Goal: Ask a question

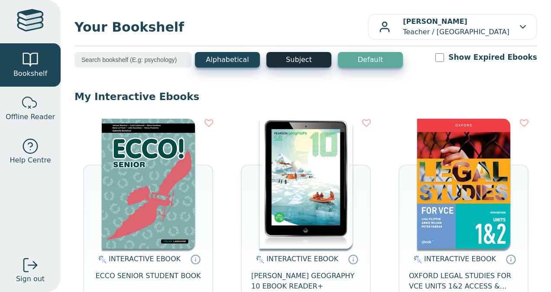
click at [289, 58] on button "Subject" at bounding box center [298, 60] width 65 height 16
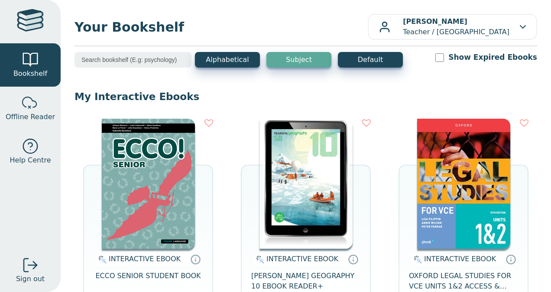
click at [289, 58] on button "Subject" at bounding box center [298, 60] width 65 height 16
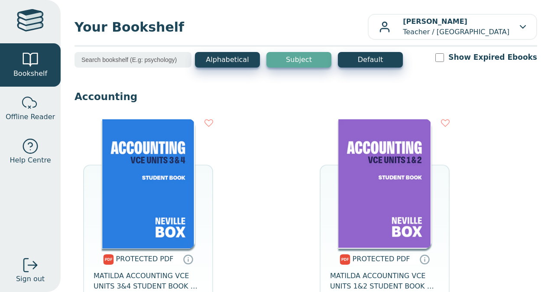
click at [136, 61] on input "search" at bounding box center [132, 60] width 117 height 16
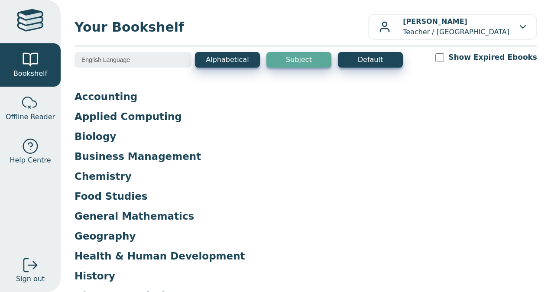
click at [288, 60] on button "Subject" at bounding box center [298, 60] width 65 height 16
click at [295, 61] on button "Subject" at bounding box center [298, 60] width 65 height 16
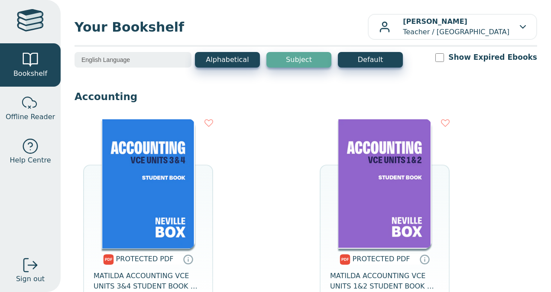
click at [133, 62] on input "English Language" at bounding box center [132, 60] width 117 height 16
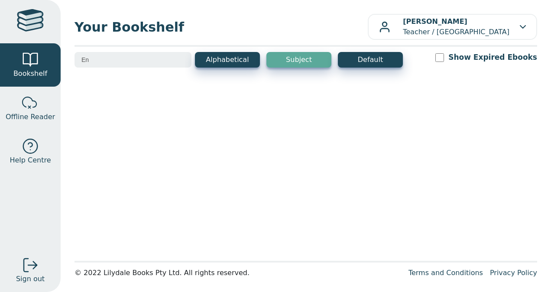
type input "E"
type input "English"
click at [306, 61] on button "Subject" at bounding box center [298, 60] width 65 height 16
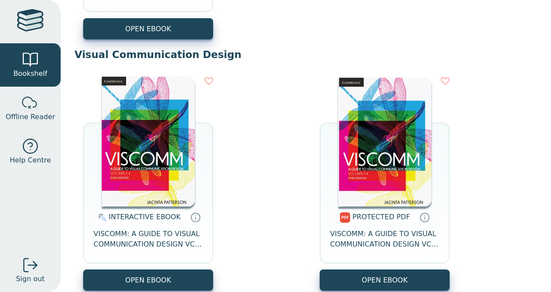
scroll to position [10468, 0]
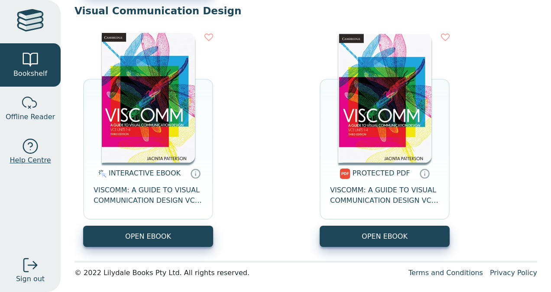
click at [28, 151] on div at bounding box center [30, 146] width 17 height 17
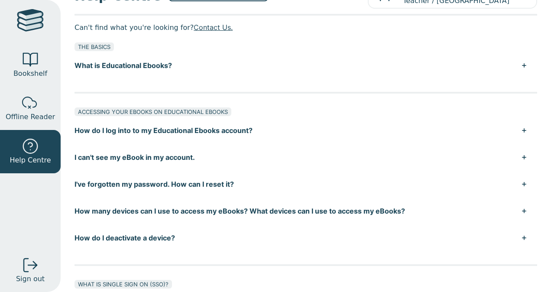
scroll to position [33, 0]
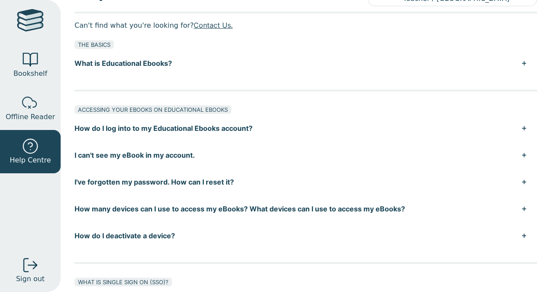
click at [149, 154] on button "I can't see my eBook in my account." at bounding box center [305, 155] width 463 height 27
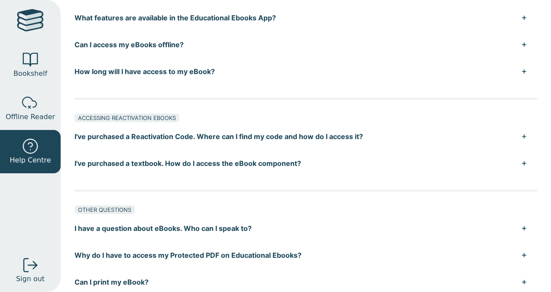
scroll to position [524, 0]
click at [183, 152] on button "I've purchased a textbook. How do I access the eBook component?" at bounding box center [305, 162] width 463 height 27
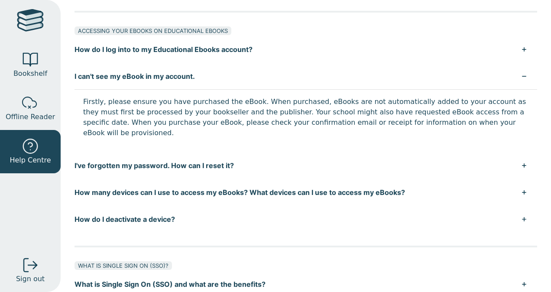
scroll to position [113, 0]
click at [142, 78] on button "I can't see my eBook in my account." at bounding box center [305, 75] width 463 height 27
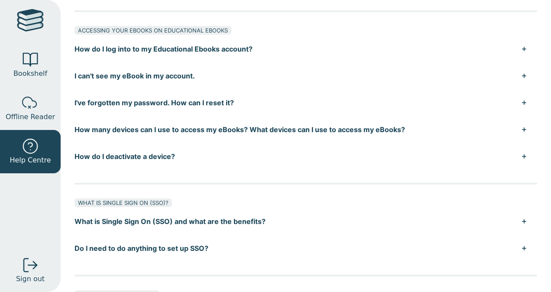
click at [142, 78] on button "I can't see my eBook in my account." at bounding box center [305, 75] width 463 height 27
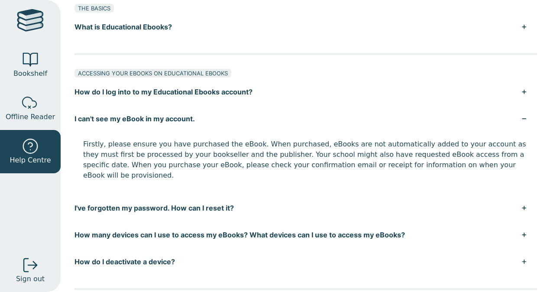
scroll to position [0, 0]
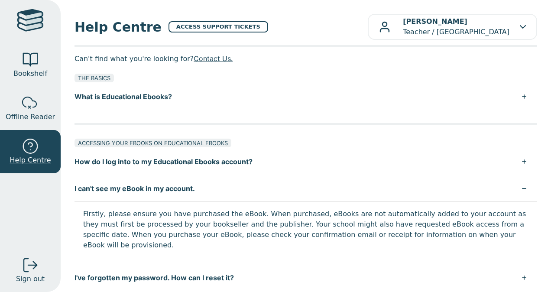
click at [31, 154] on div at bounding box center [30, 146] width 17 height 17
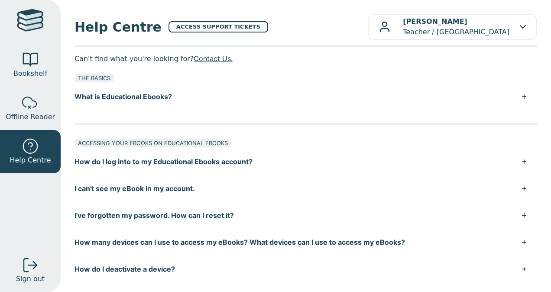
click at [31, 154] on div at bounding box center [30, 146] width 17 height 17
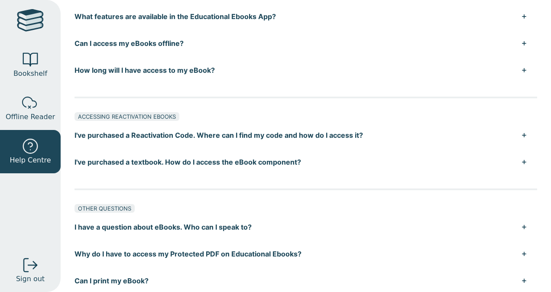
scroll to position [464, 0]
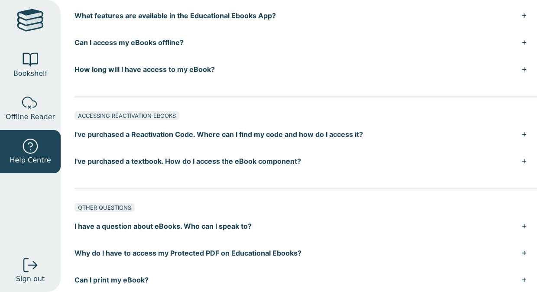
click at [170, 159] on button "I've purchased a textbook. How do I access the eBook component?" at bounding box center [305, 161] width 463 height 27
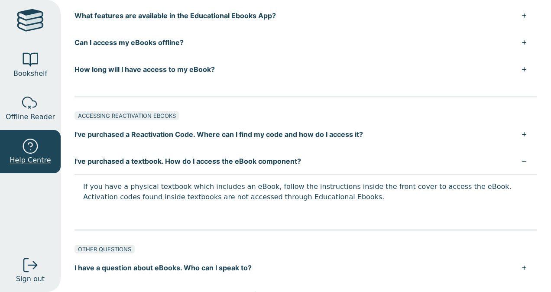
click at [35, 151] on div at bounding box center [30, 146] width 17 height 17
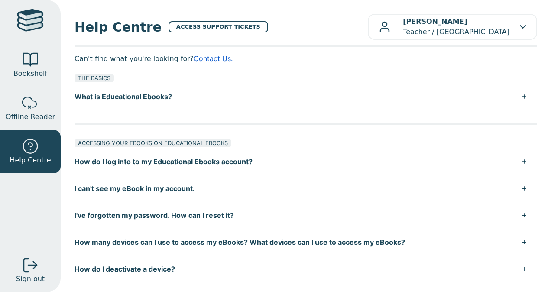
click at [205, 59] on link "Contact Us." at bounding box center [213, 58] width 39 height 9
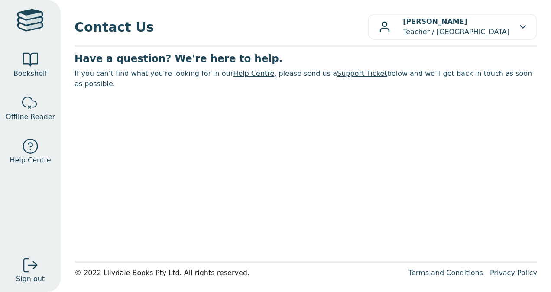
click at [248, 72] on link "Help Centre" at bounding box center [253, 73] width 41 height 8
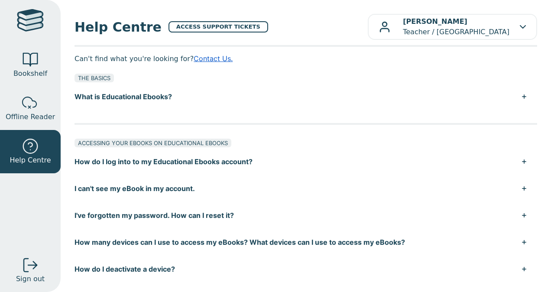
click at [197, 56] on link "Contact Us." at bounding box center [213, 58] width 39 height 9
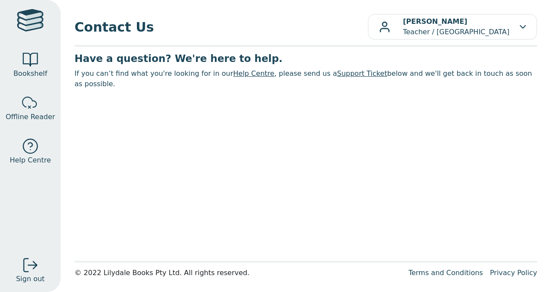
click at [337, 76] on link "Support Ticket" at bounding box center [362, 73] width 50 height 8
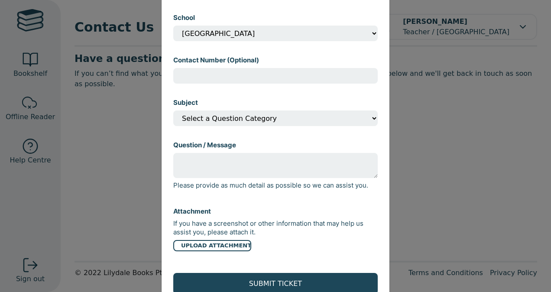
scroll to position [136, 0]
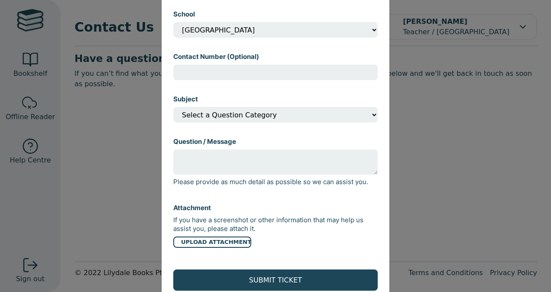
click at [272, 115] on select "Select a Question Category I can't open my eBook I can't find my eBook in my ac…" at bounding box center [275, 115] width 204 height 16
select select "Other"
click at [173, 110] on select "Select a Question Category I can't open my eBook I can't find my eBook in my ac…" at bounding box center [275, 115] width 204 height 16
click at [194, 164] on textarea "Question / Message" at bounding box center [275, 161] width 204 height 25
click at [194, 164] on textarea "c" at bounding box center [275, 161] width 204 height 25
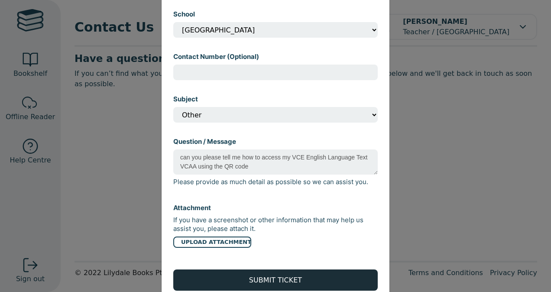
type textarea "can you please tell me how to access my VCE English Language Text VCAA using th…"
click at [274, 281] on button "SUBMIT TICKET" at bounding box center [275, 279] width 204 height 21
